Goal: Task Accomplishment & Management: Complete application form

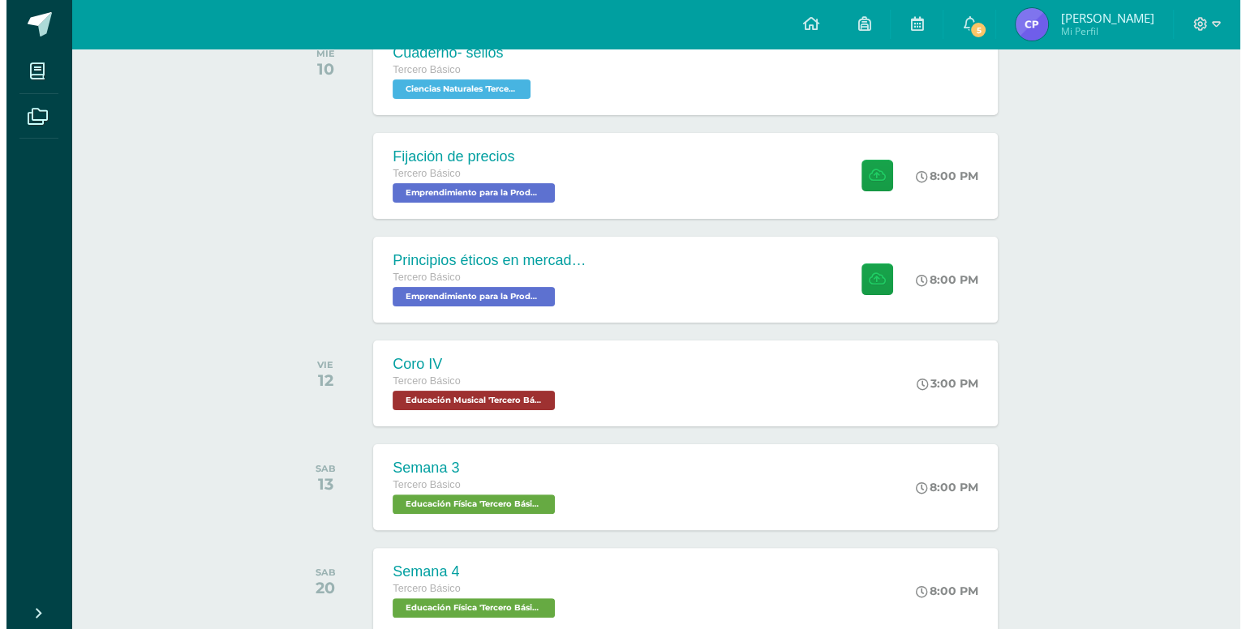
scroll to position [287, 0]
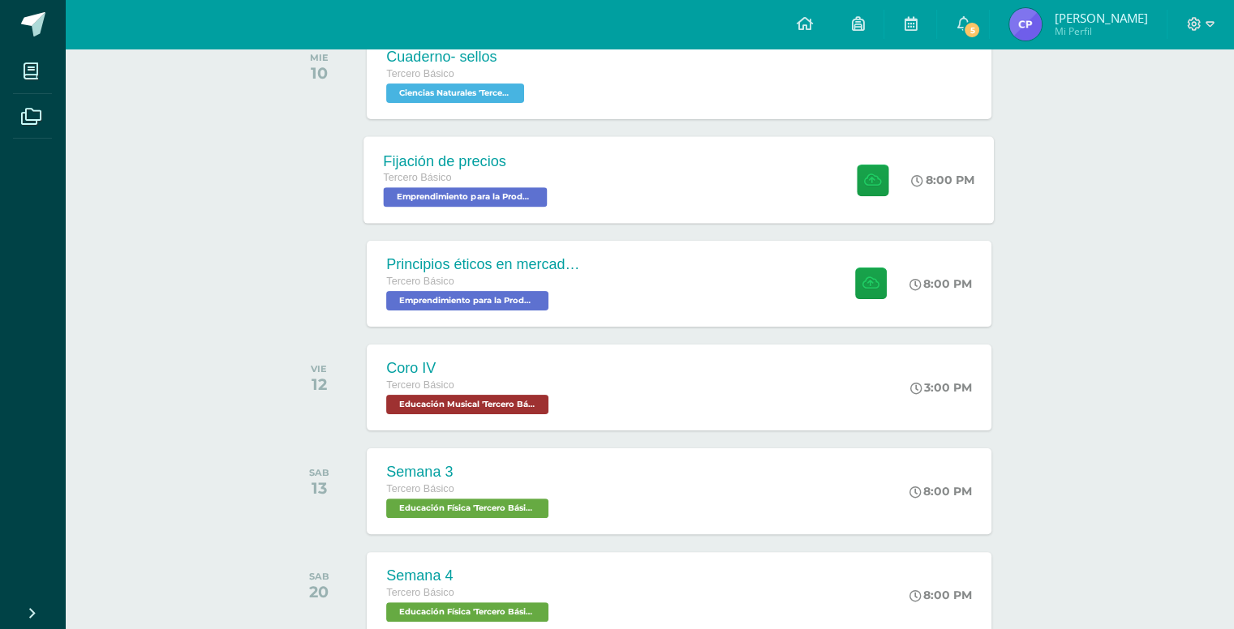
click at [641, 163] on div "Fijación de precios Tercero Básico Emprendimiento para la Productividad 'Tercer…" at bounding box center [679, 179] width 630 height 87
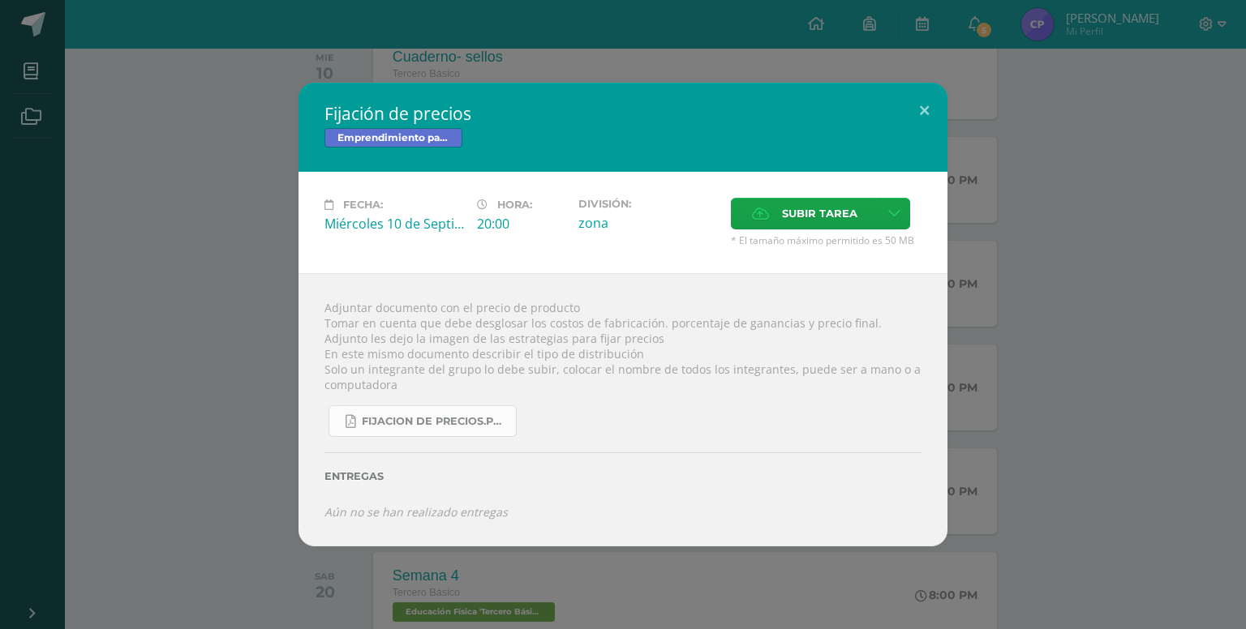
click at [436, 423] on span "fijacion de precios.pdf" at bounding box center [435, 421] width 146 height 13
click at [817, 218] on span "Subir tarea" at bounding box center [819, 214] width 75 height 30
click at [0, 0] on input "Subir tarea" at bounding box center [0, 0] width 0 height 0
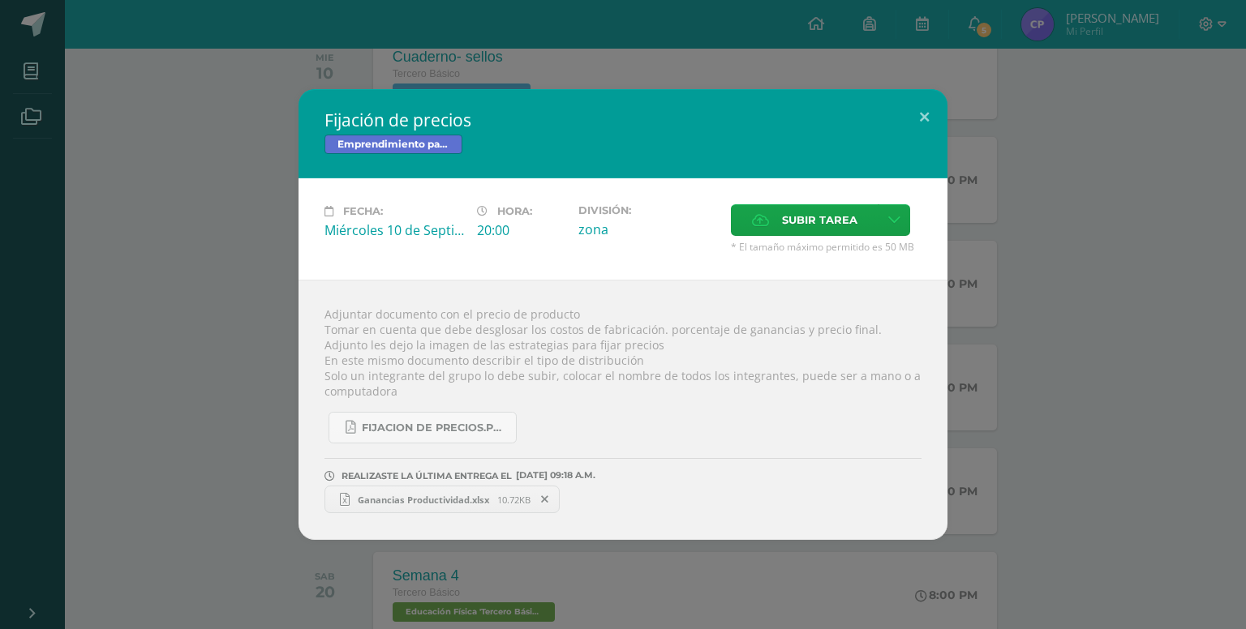
click at [436, 496] on span "Ganancias Productividad.xlsx" at bounding box center [424, 500] width 148 height 12
click at [921, 109] on button at bounding box center [924, 116] width 46 height 55
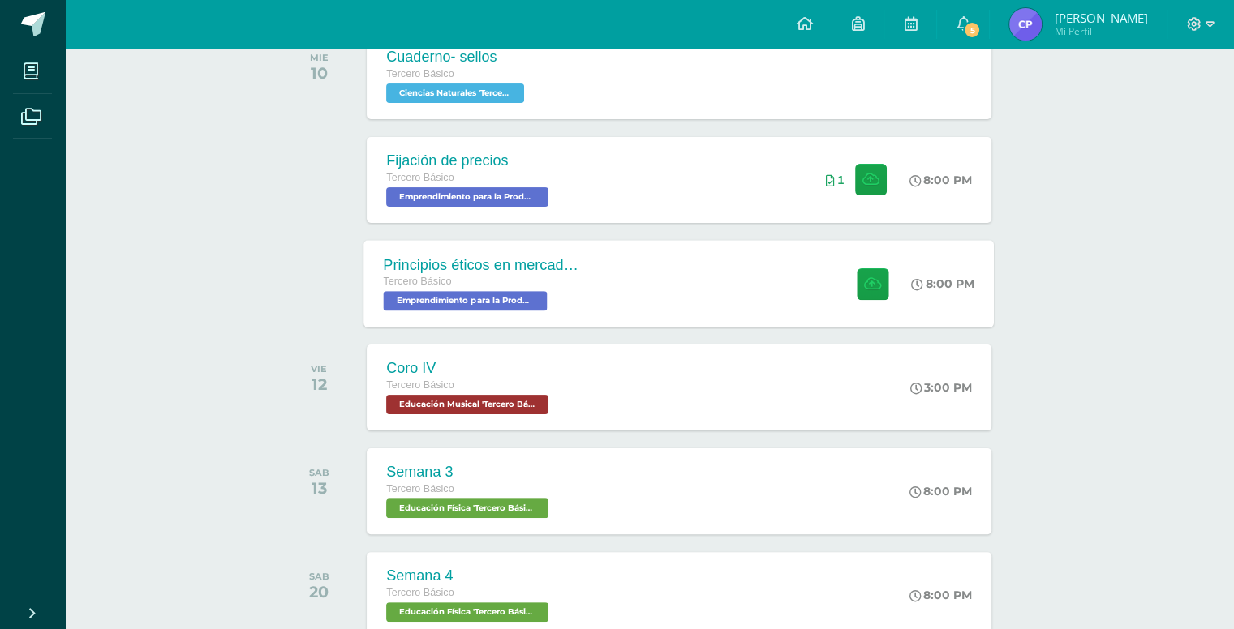
click at [673, 309] on div "Principios éticos en mercadotecnia y publicidad Tercero Básico Emprendimiento p…" at bounding box center [679, 283] width 630 height 87
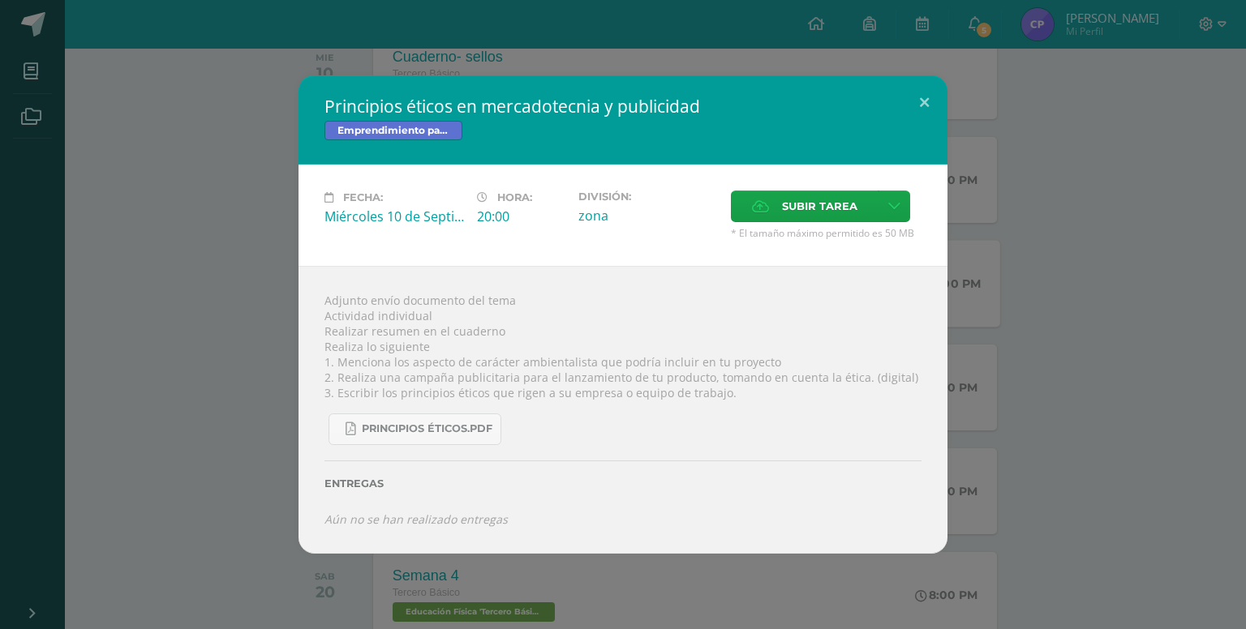
click at [673, 309] on div "Adjunto envío documento del tema Actividad individual Realizar resumen en el cu…" at bounding box center [623, 410] width 649 height 288
click at [464, 440] on link "Principios éticos.pdf" at bounding box center [415, 430] width 173 height 32
click at [901, 207] on link at bounding box center [894, 207] width 32 height 32
click at [903, 260] on div "Subir enlace Ingresa el enlace Cancelar Aceptar" at bounding box center [836, 242] width 164 height 44
click at [892, 241] on link "Subir enlace" at bounding box center [836, 241] width 162 height 25
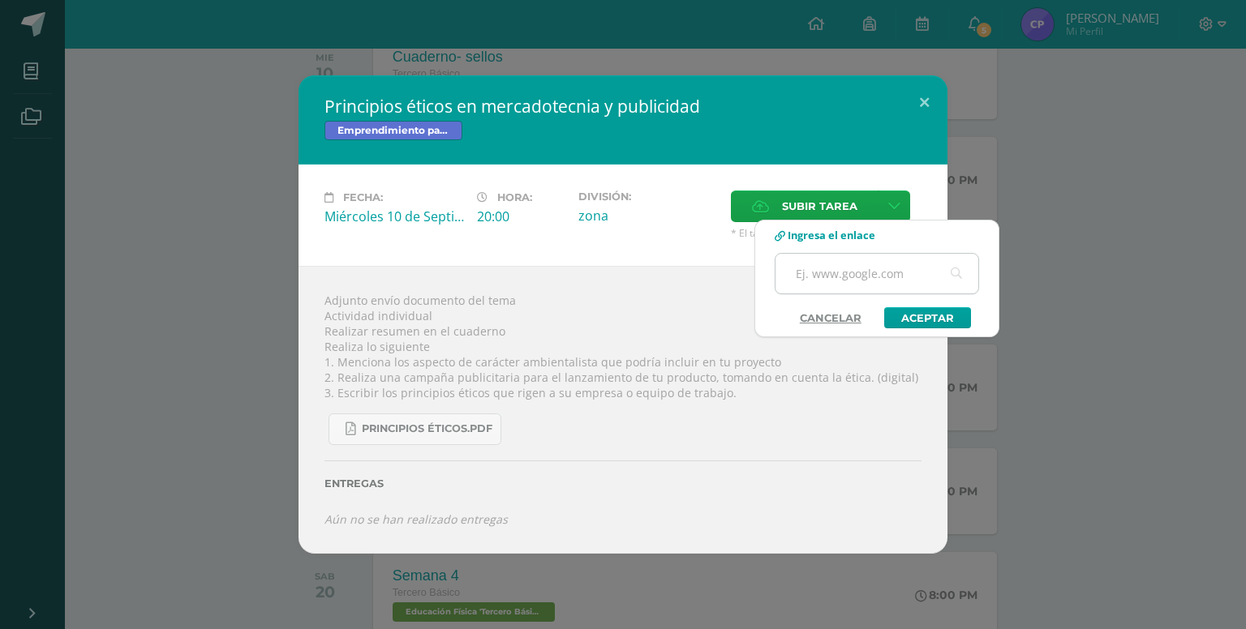
click at [873, 273] on input "text" at bounding box center [876, 274] width 203 height 40
paste input "[URL][DOMAIN_NAME]"
type input "[URL][DOMAIN_NAME]"
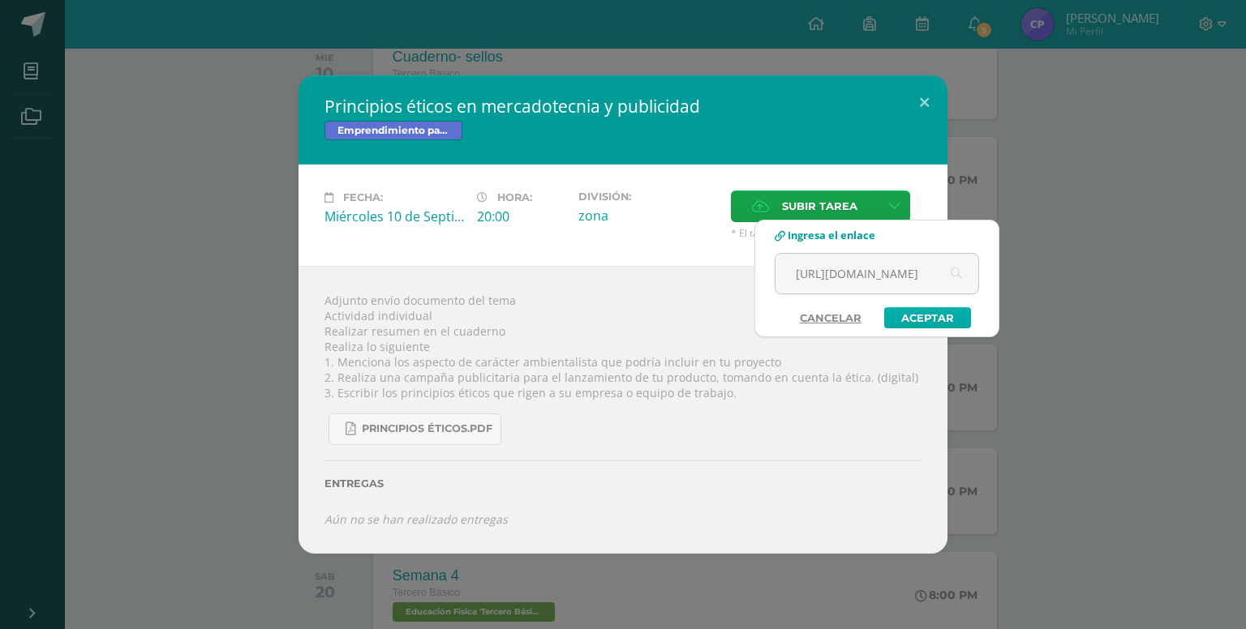
click at [956, 312] on link "Aceptar" at bounding box center [927, 317] width 87 height 21
